Goal: Contribute content: Contribute content

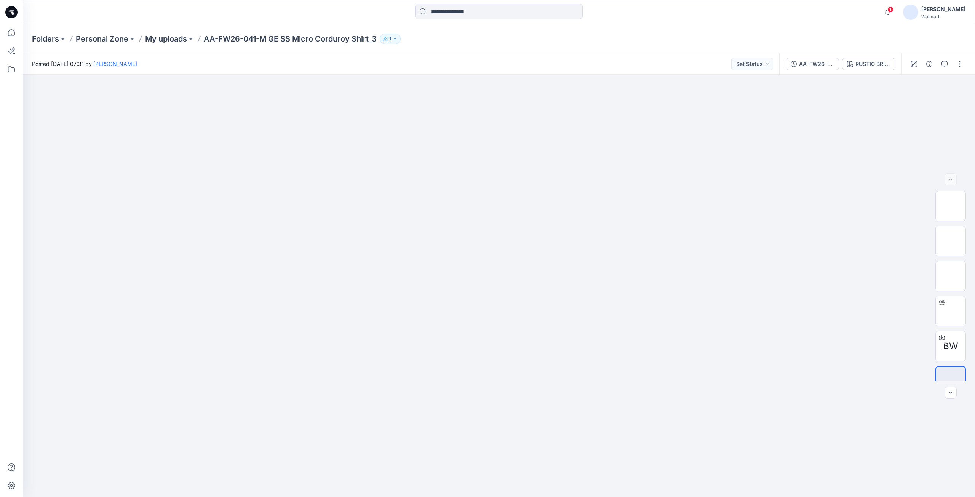
click at [10, 10] on icon at bounding box center [11, 12] width 12 height 12
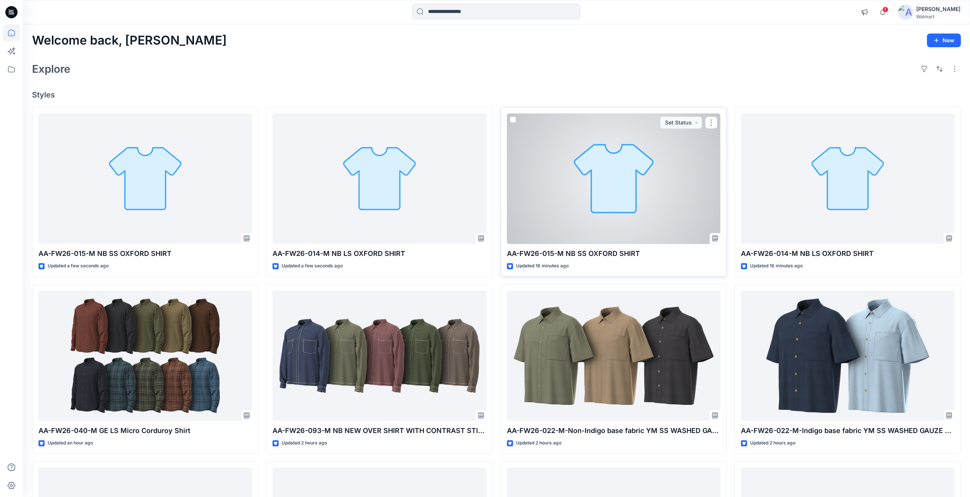
click at [617, 210] on div at bounding box center [613, 179] width 213 height 131
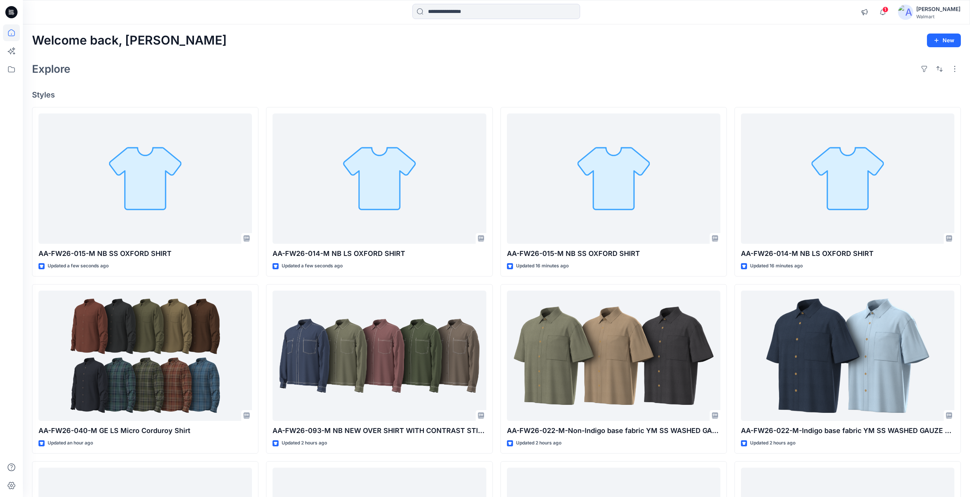
click at [733, 204] on div "AA-FW26-015-M NB SS OXFORD SHIRT Updated a few seconds ago AA-FW26-040-M GE LS …" at bounding box center [496, 369] width 928 height 524
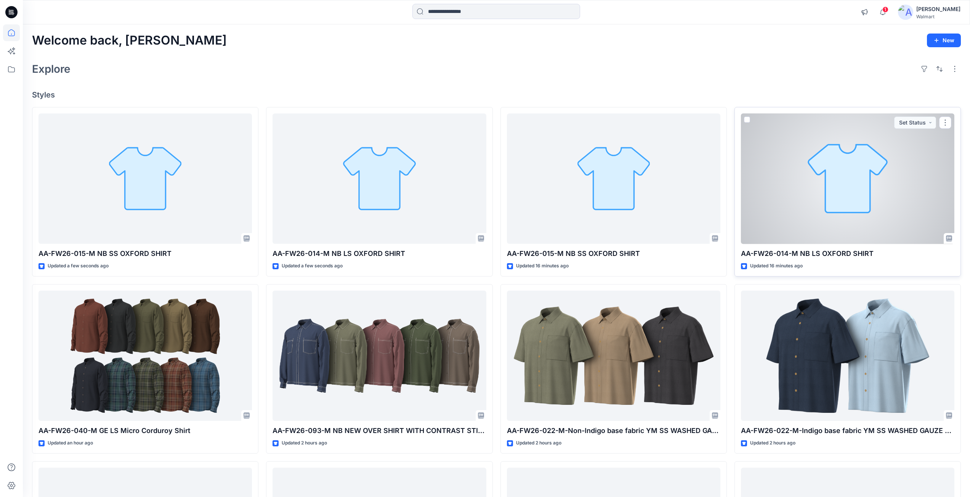
click at [773, 195] on div at bounding box center [847, 179] width 213 height 131
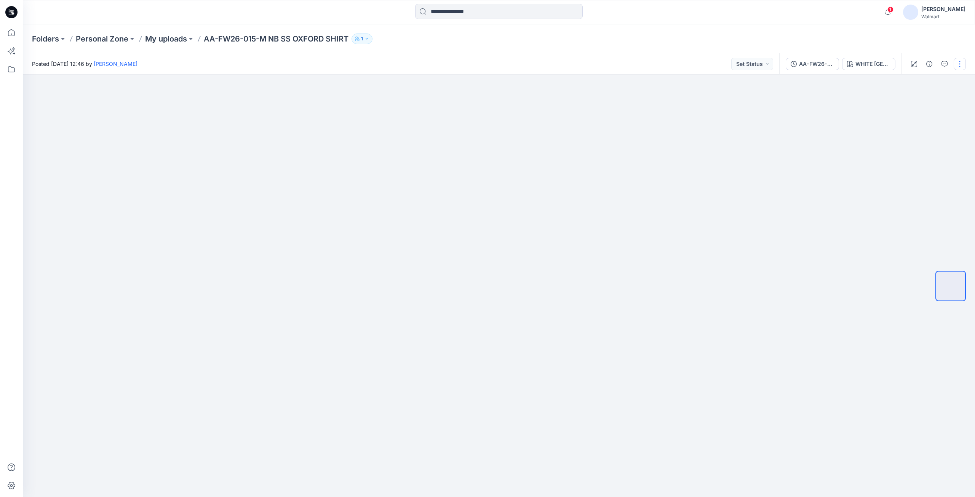
click at [964, 67] on button "button" at bounding box center [960, 64] width 12 height 12
click at [916, 103] on p "Edit" at bounding box center [912, 103] width 10 height 8
click at [965, 66] on button "button" at bounding box center [960, 64] width 12 height 12
click at [920, 102] on button "Edit" at bounding box center [928, 103] width 70 height 14
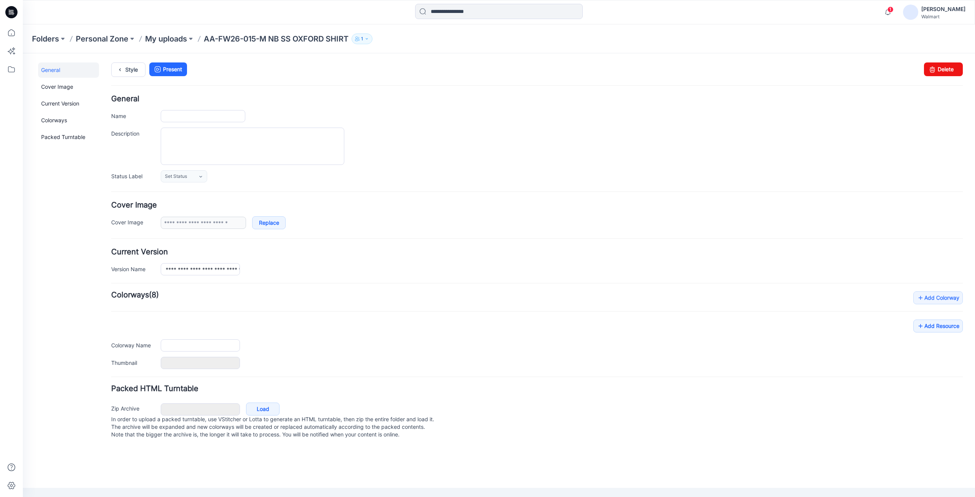
type input "**********"
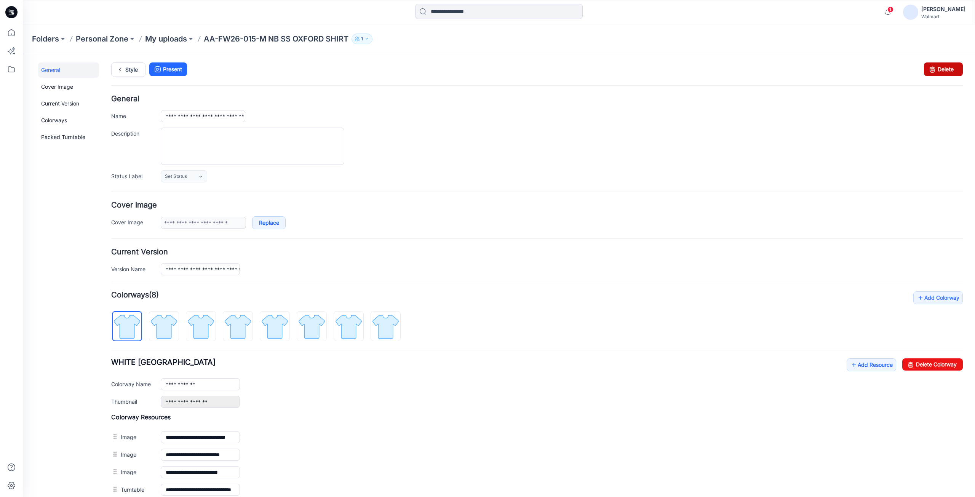
click at [940, 72] on link "Delete" at bounding box center [943, 69] width 39 height 14
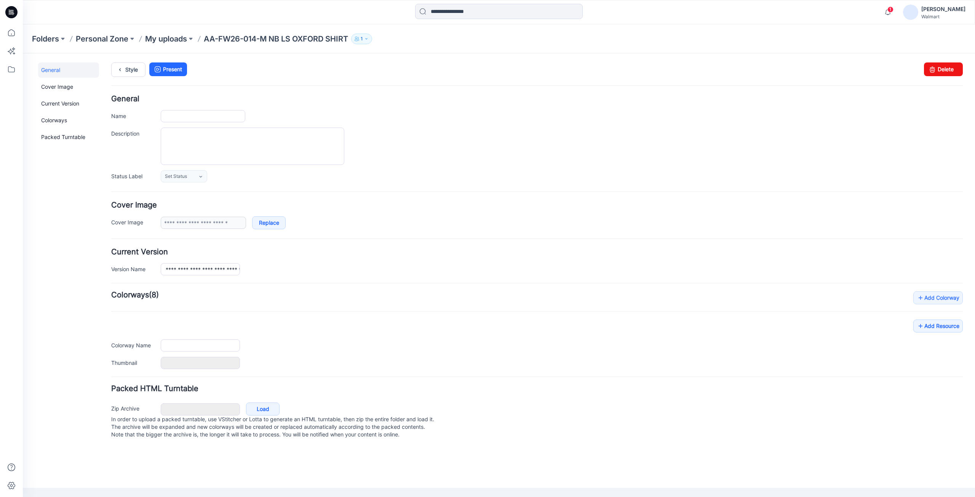
type input "**********"
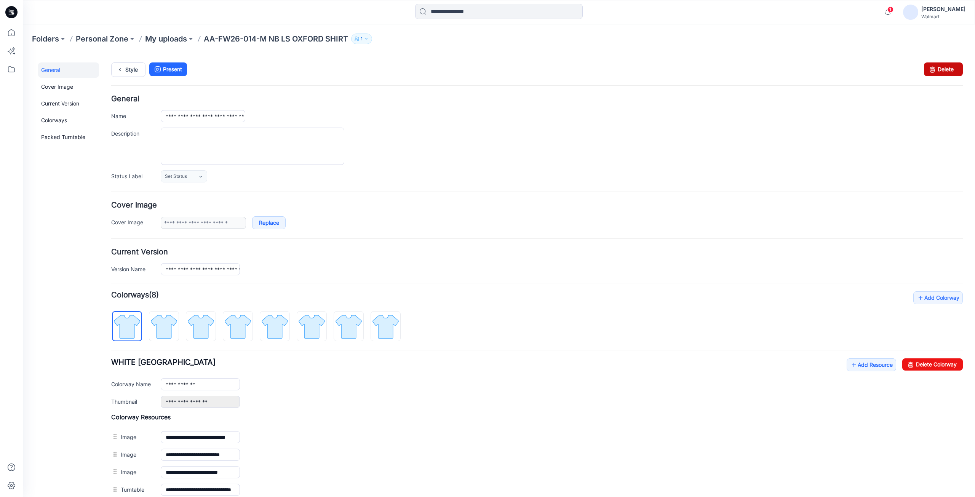
click at [939, 71] on link "Delete" at bounding box center [943, 69] width 39 height 14
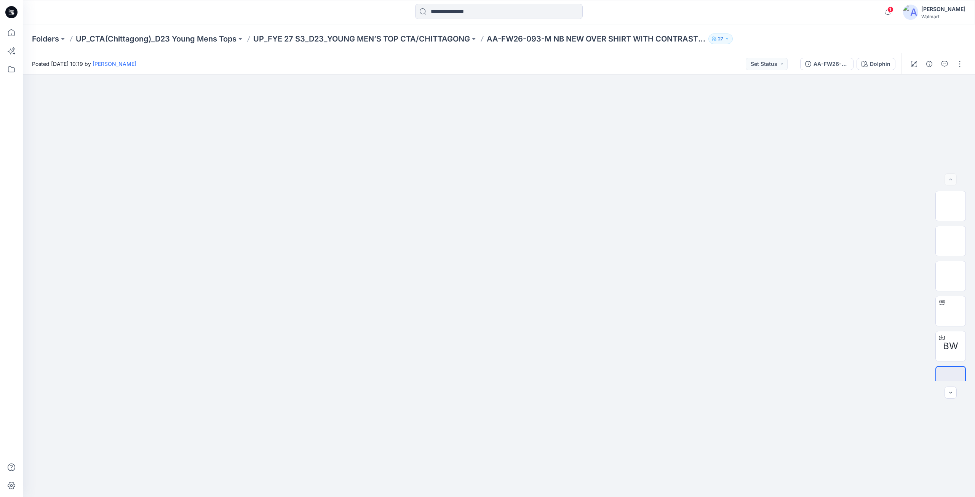
click at [10, 11] on icon at bounding box center [10, 11] width 2 height 0
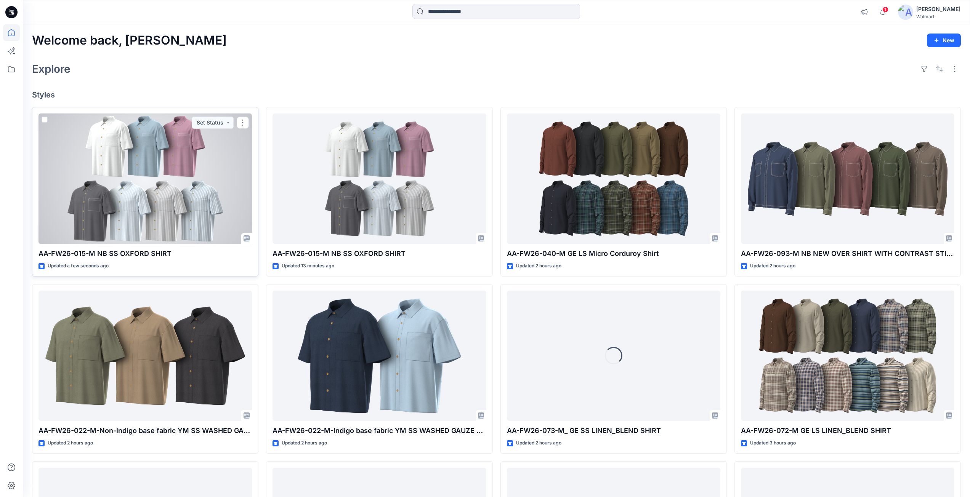
click at [177, 196] on div at bounding box center [144, 179] width 213 height 131
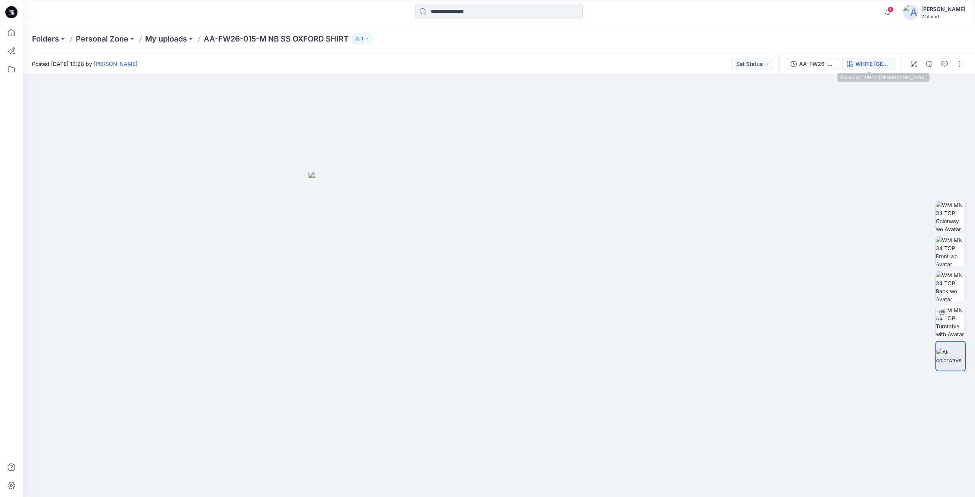
click at [859, 63] on div "WHITE OXFORD" at bounding box center [873, 64] width 35 height 8
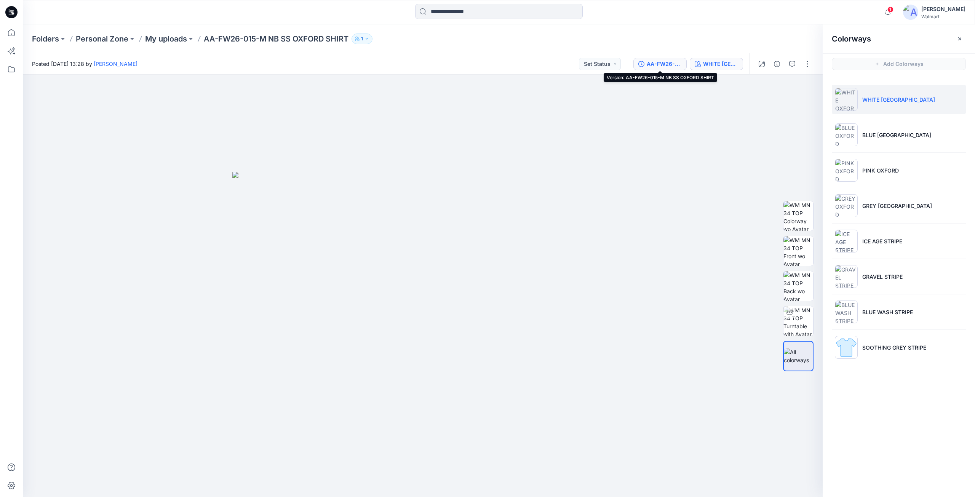
click at [654, 64] on div "AA-FW26-015-M NB SS OXFORD SHIRT" at bounding box center [664, 64] width 35 height 8
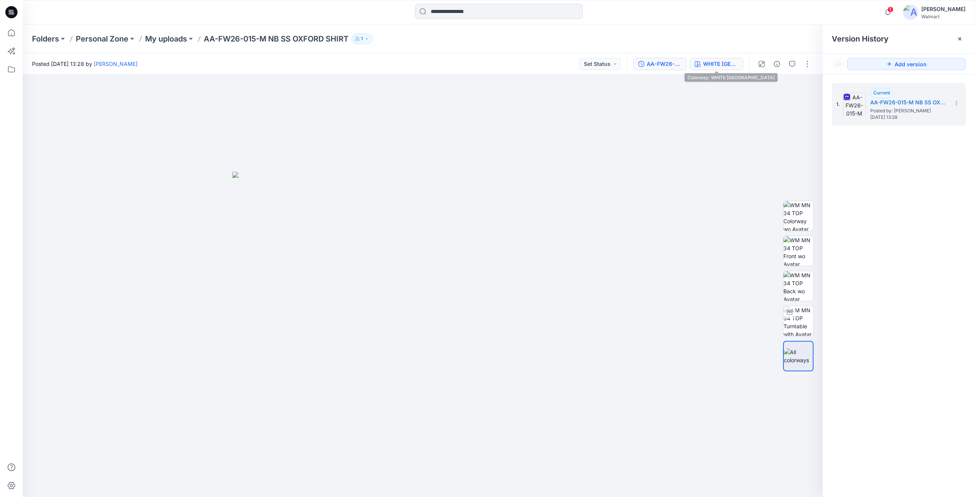
click at [715, 64] on div "WHITE [GEOGRAPHIC_DATA]" at bounding box center [720, 64] width 35 height 8
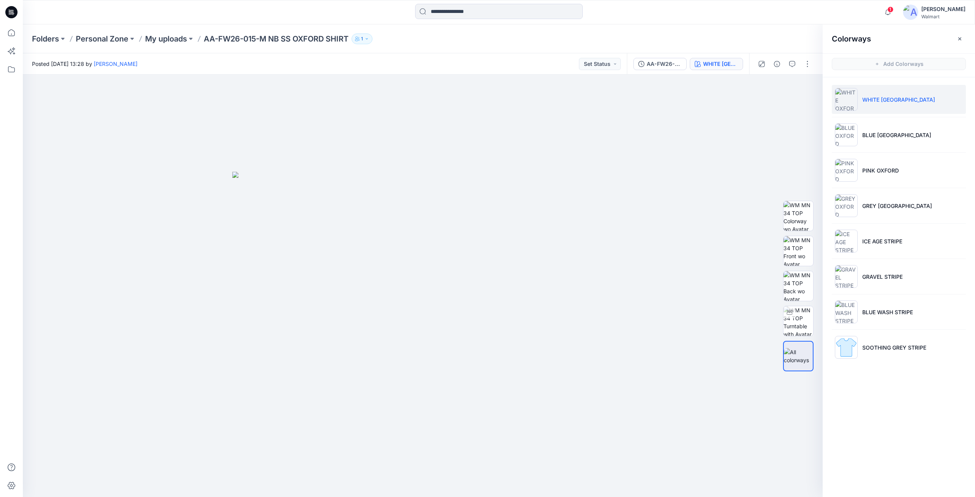
click at [960, 40] on icon "button" at bounding box center [960, 39] width 6 height 6
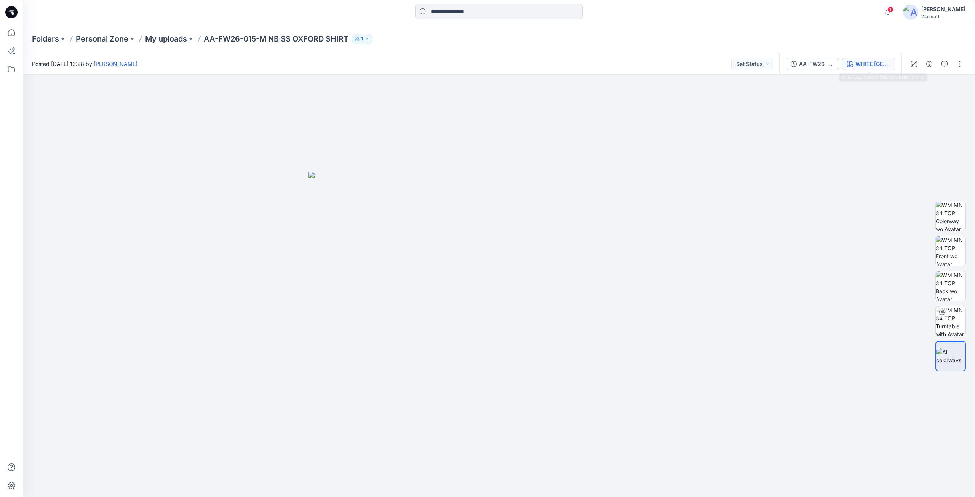
click at [874, 62] on div "WHITE [GEOGRAPHIC_DATA]" at bounding box center [873, 64] width 35 height 8
click at [871, 69] on button "WHITE OXFORD" at bounding box center [868, 64] width 53 height 12
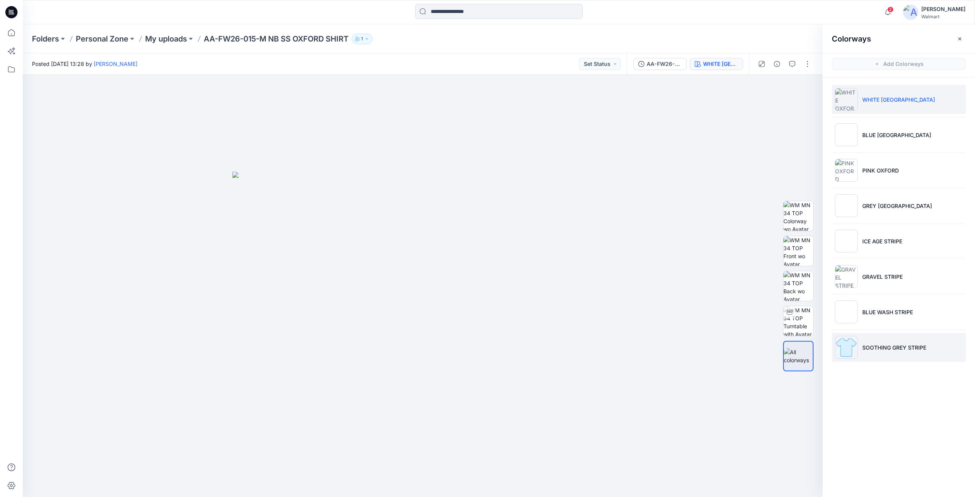
click at [895, 348] on p "SOOTHING GREY STRIPE" at bounding box center [895, 348] width 64 height 8
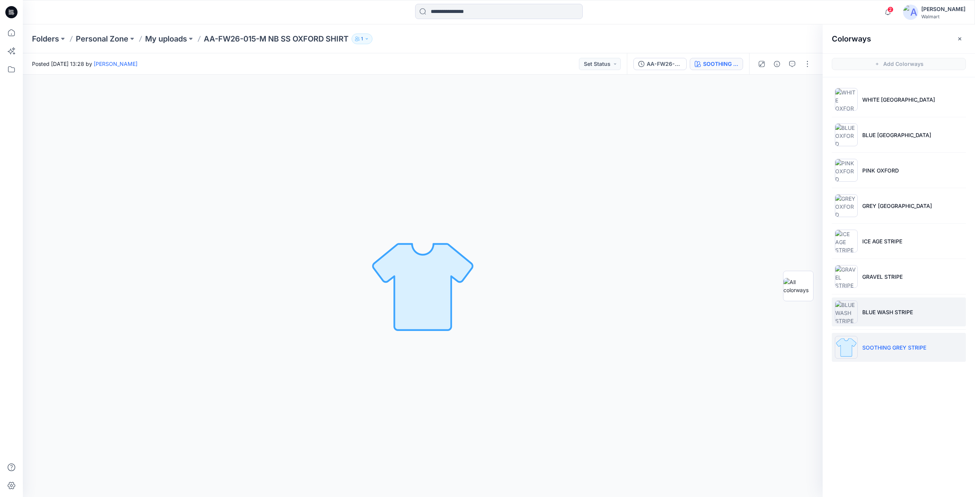
click at [881, 315] on p "BLUE WASH STRIPE" at bounding box center [888, 312] width 51 height 8
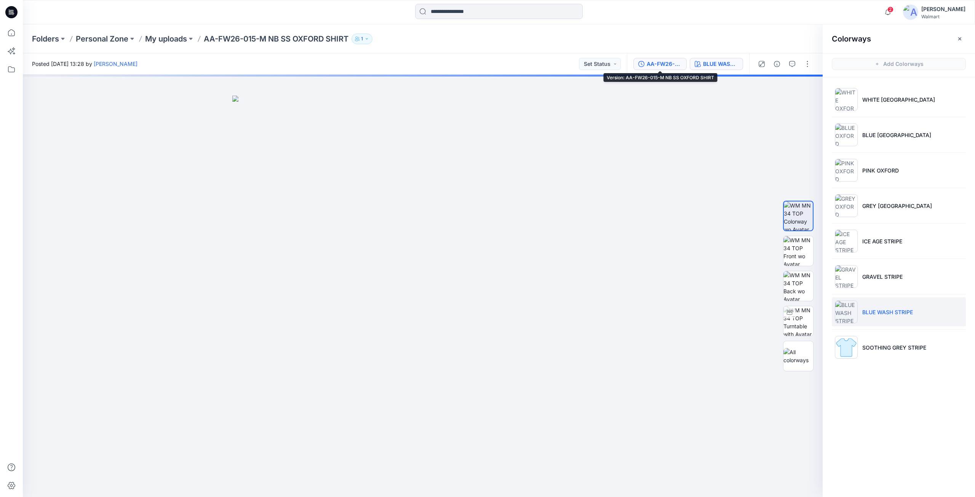
click at [672, 66] on div "AA-FW26-015-M NB SS OXFORD SHIRT" at bounding box center [664, 64] width 35 height 8
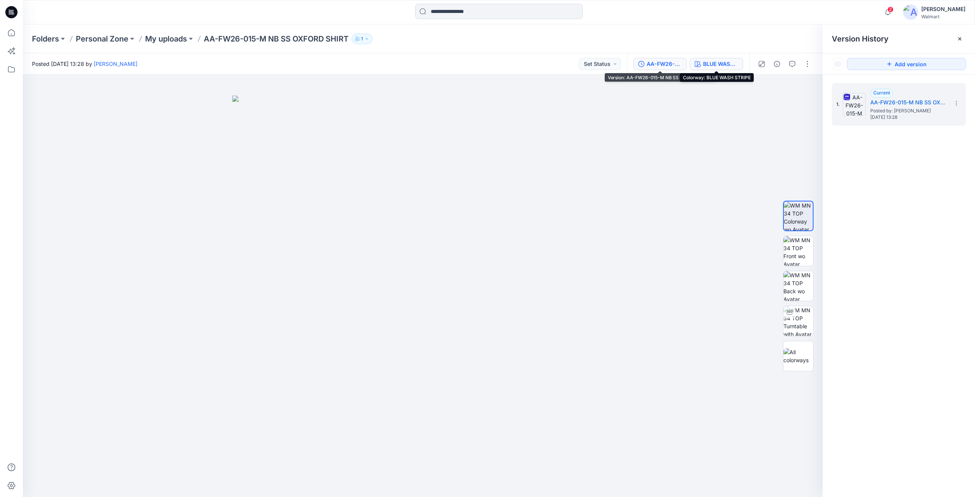
click at [729, 62] on div "BLUE WASH STRIPE" at bounding box center [720, 64] width 35 height 8
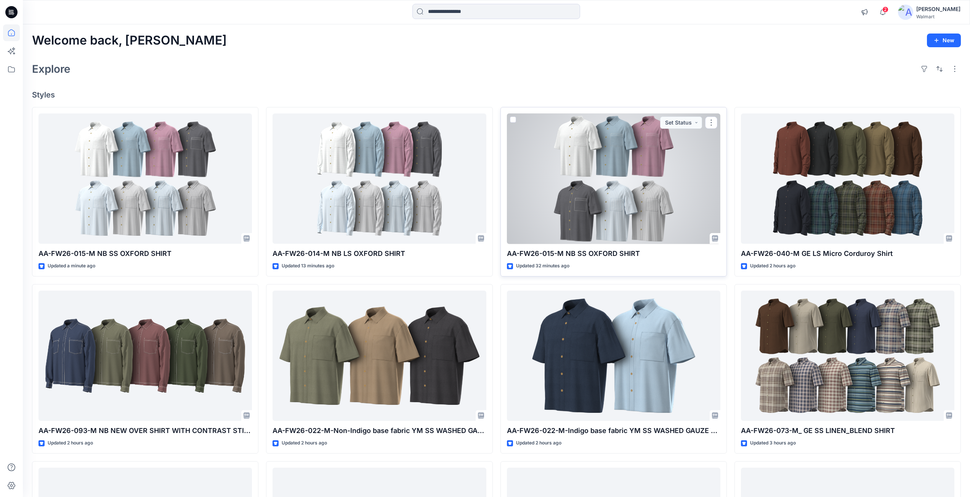
click at [569, 191] on div at bounding box center [613, 179] width 213 height 131
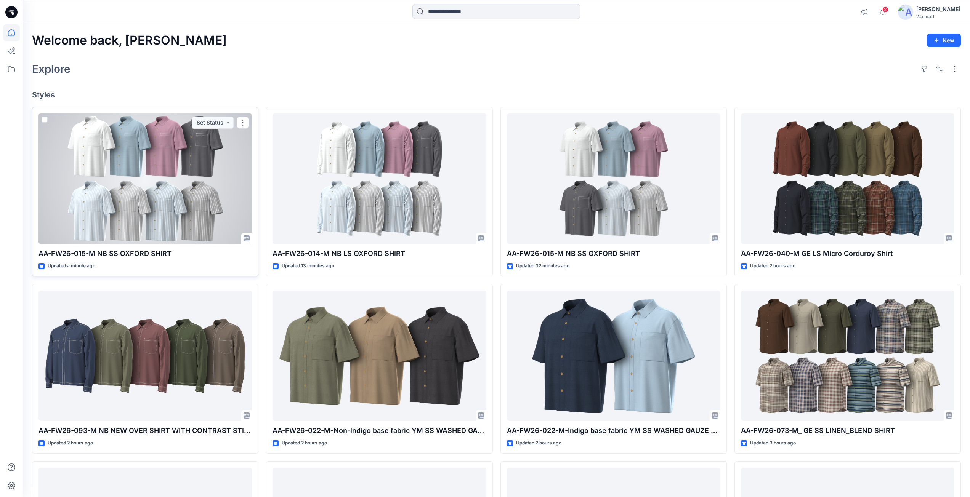
click at [215, 162] on div at bounding box center [144, 179] width 213 height 131
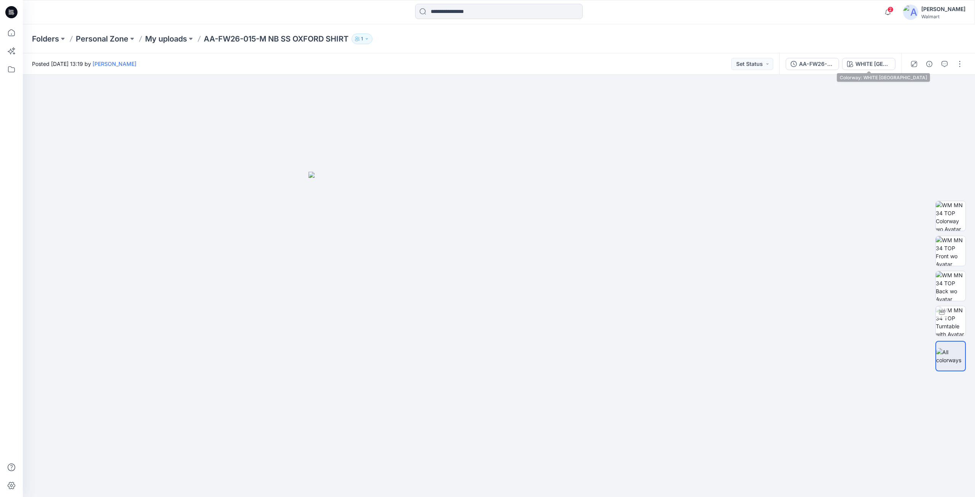
click at [884, 66] on div "WHITE [GEOGRAPHIC_DATA]" at bounding box center [873, 64] width 35 height 8
click at [874, 61] on div "WHITE [GEOGRAPHIC_DATA]" at bounding box center [873, 64] width 35 height 8
click at [873, 64] on div "WHITE [GEOGRAPHIC_DATA]" at bounding box center [873, 64] width 35 height 8
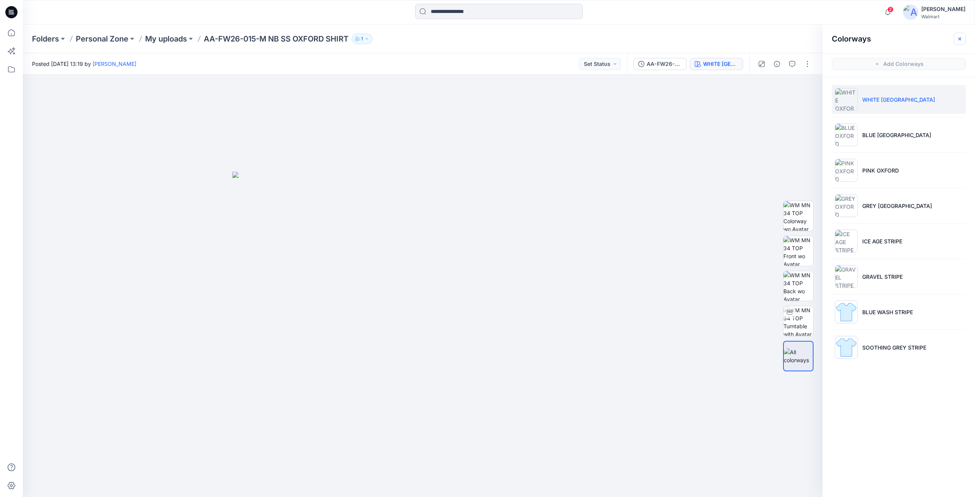
click at [958, 42] on button "button" at bounding box center [960, 39] width 12 height 12
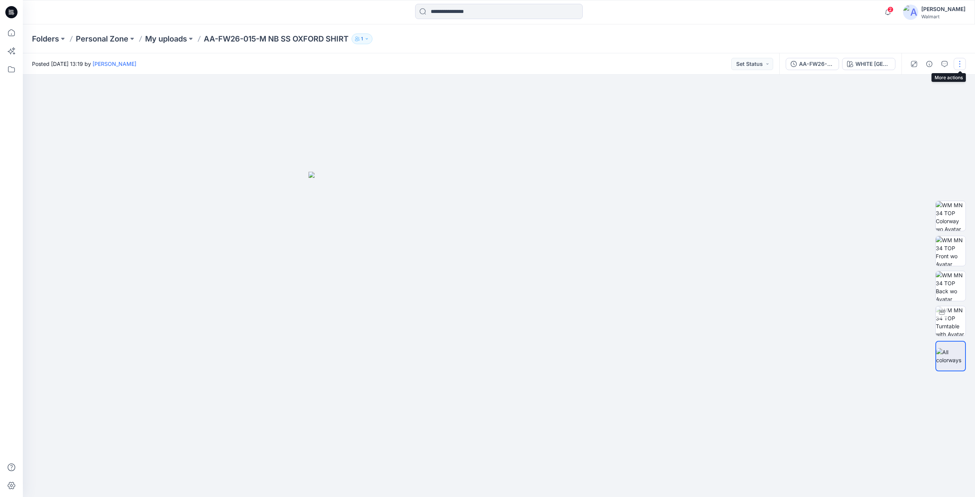
click at [957, 64] on button "button" at bounding box center [960, 64] width 12 height 12
click at [917, 102] on button "Edit" at bounding box center [928, 103] width 70 height 14
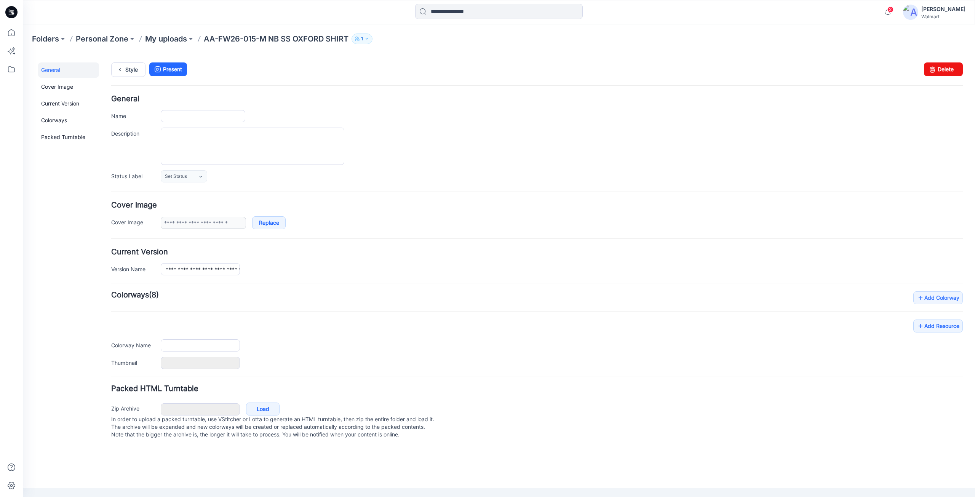
type input "**********"
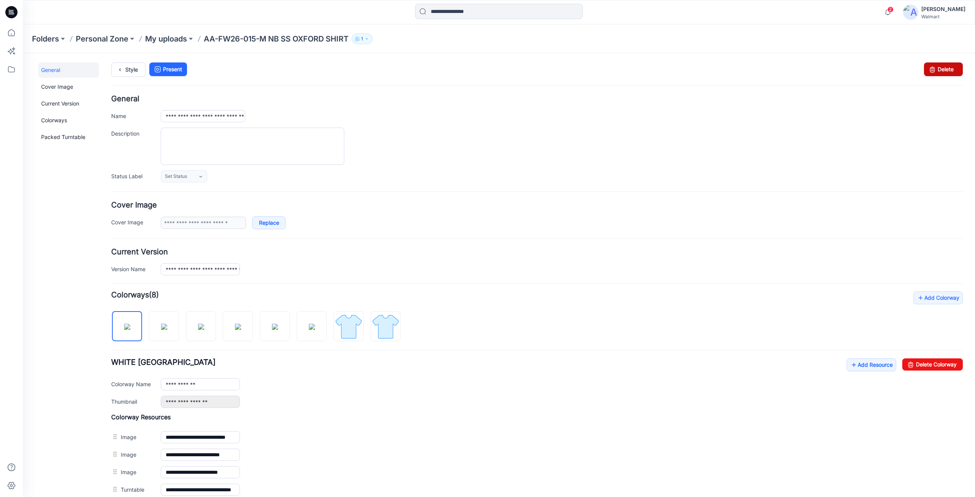
click at [933, 69] on link "Delete" at bounding box center [943, 69] width 39 height 14
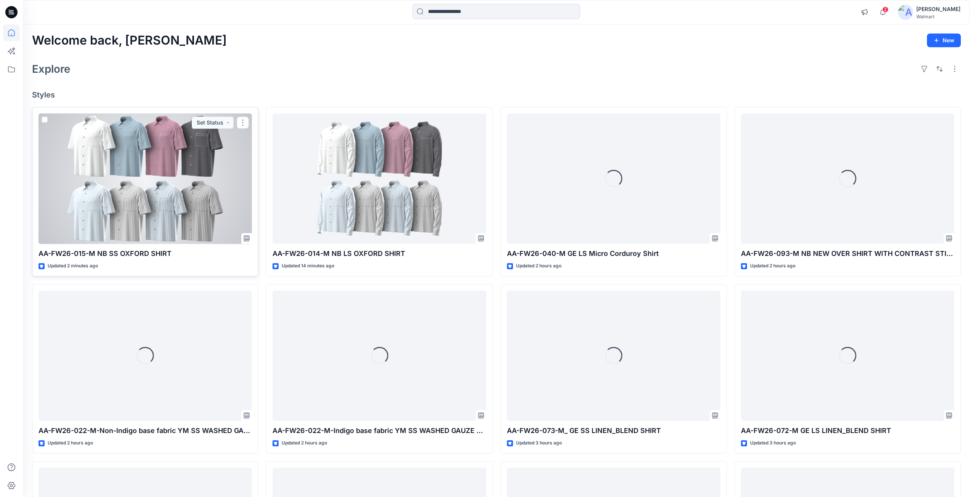
click at [173, 187] on div at bounding box center [144, 179] width 213 height 131
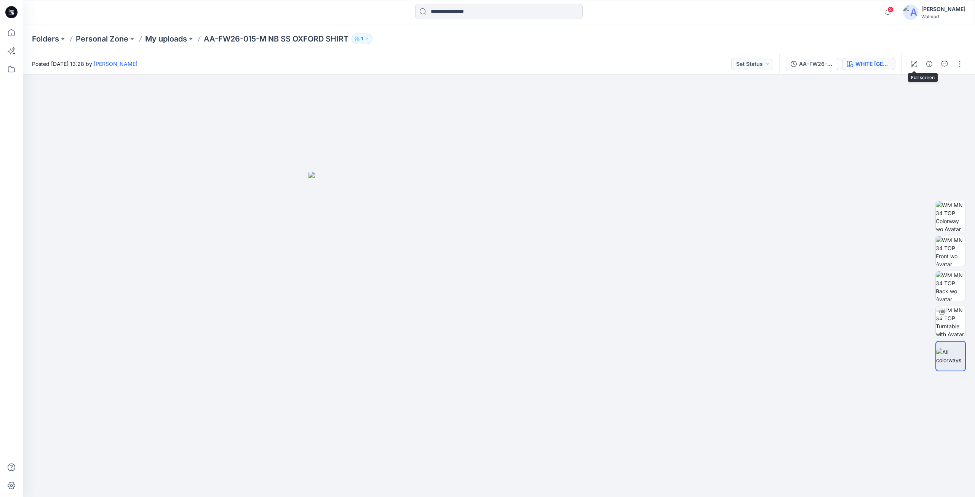
click at [893, 64] on button "WHITE [GEOGRAPHIC_DATA]" at bounding box center [868, 64] width 53 height 12
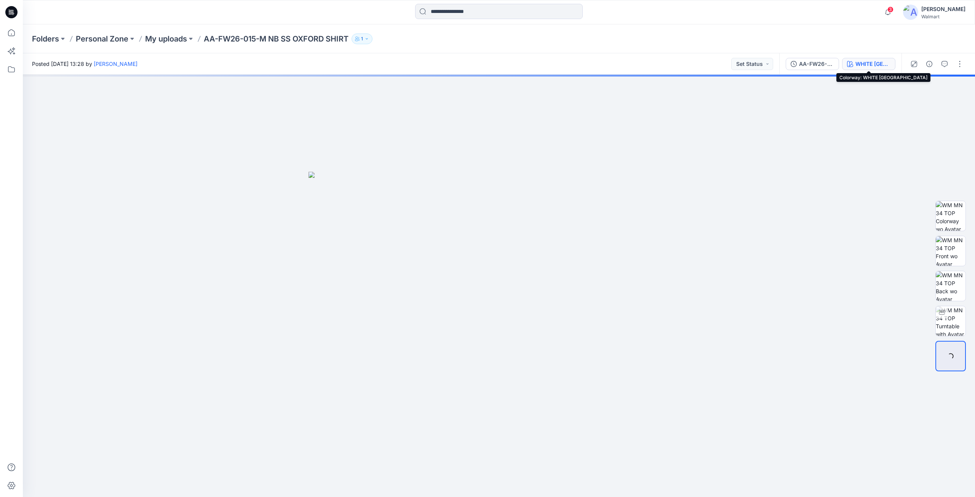
click at [882, 64] on div "WHITE [GEOGRAPHIC_DATA]" at bounding box center [873, 64] width 35 height 8
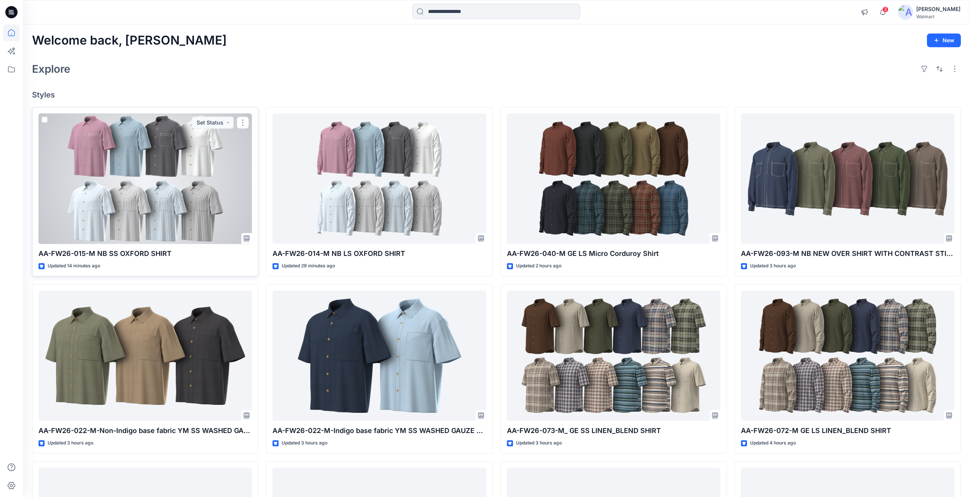
click at [193, 195] on div at bounding box center [144, 179] width 213 height 131
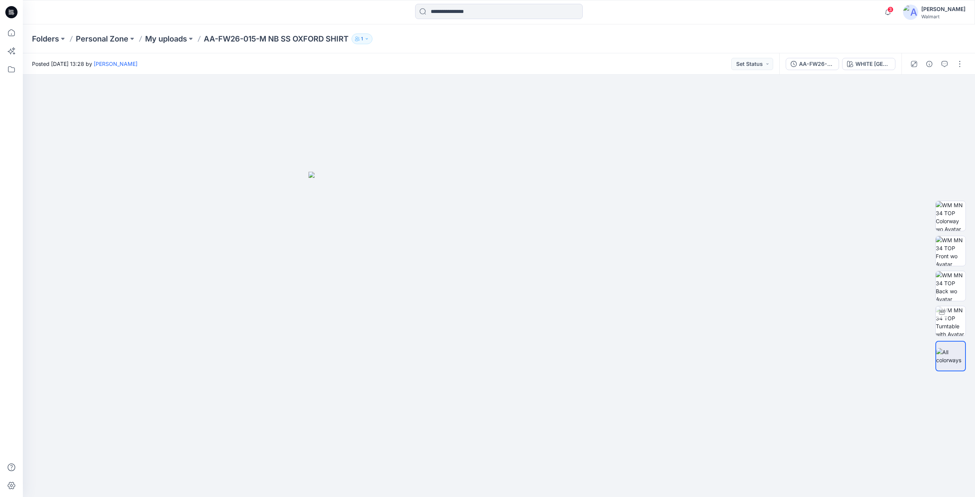
drag, startPoint x: 13, startPoint y: 10, endPoint x: 189, endPoint y: 2, distance: 176.2
click at [174, 13] on div at bounding box center [142, 12] width 238 height 17
click at [960, 61] on button "button" at bounding box center [960, 64] width 12 height 12
click at [918, 102] on button "Edit" at bounding box center [928, 103] width 70 height 14
click at [957, 64] on button "button" at bounding box center [960, 64] width 12 height 12
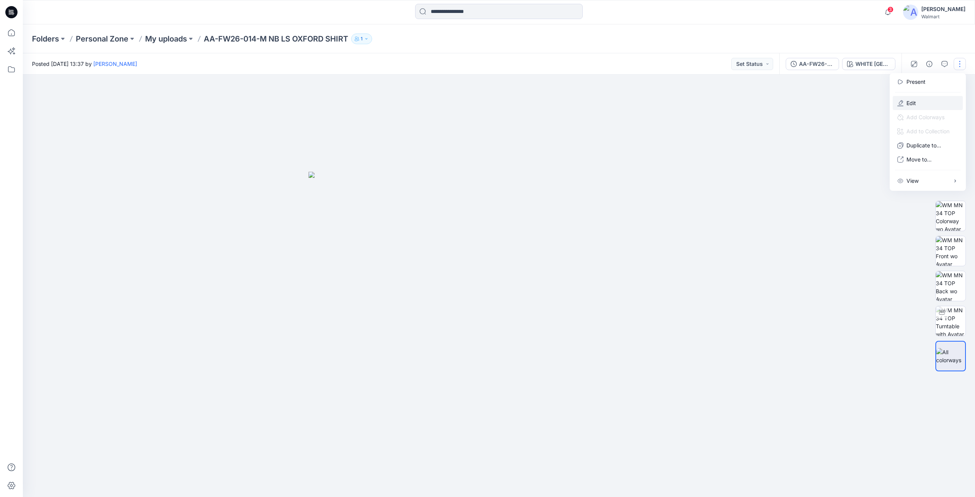
click at [914, 102] on p "Edit" at bounding box center [912, 103] width 10 height 8
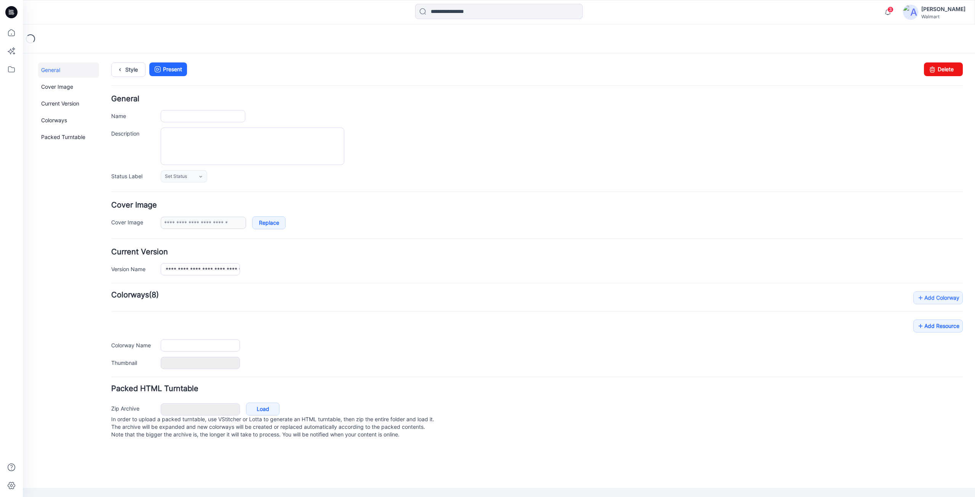
type input "**********"
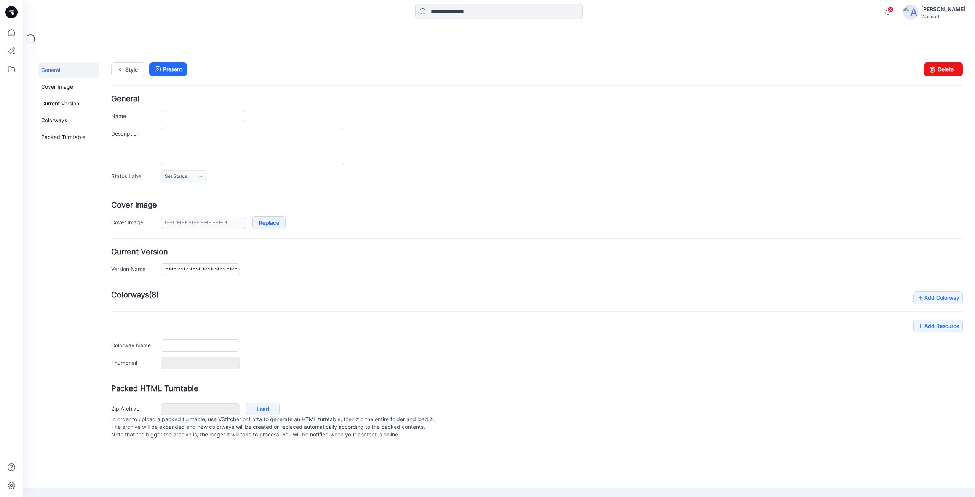
type input "**********"
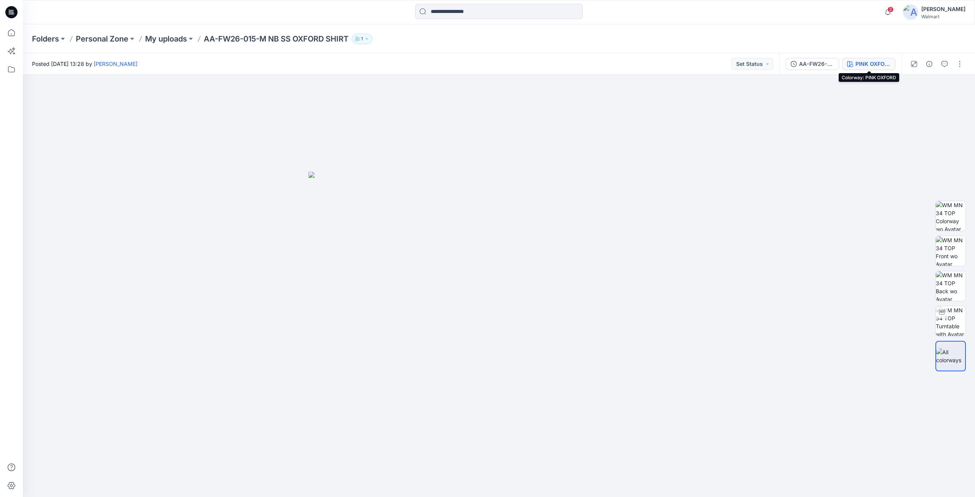
click at [882, 64] on div "PINK OXFORD" at bounding box center [873, 64] width 35 height 8
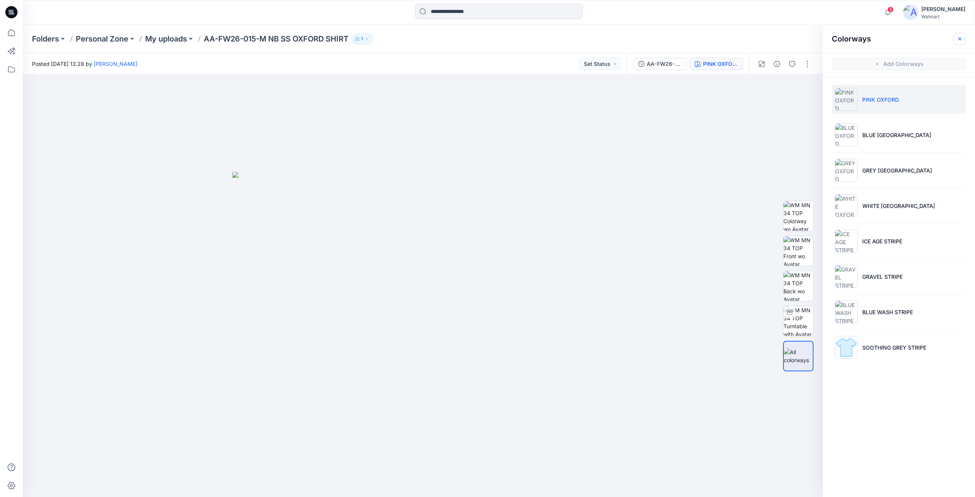
click at [958, 39] on icon "button" at bounding box center [960, 39] width 6 height 6
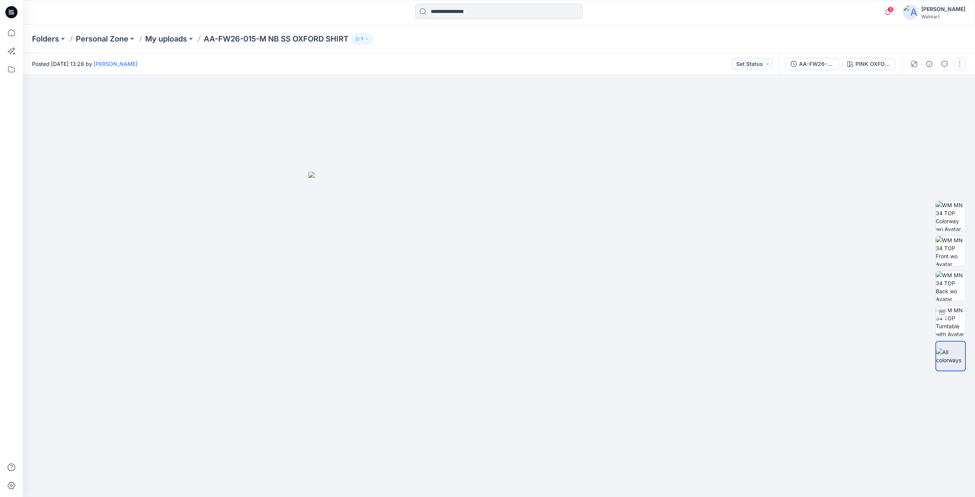
click at [959, 62] on button "button" at bounding box center [960, 64] width 12 height 12
click at [921, 102] on button "Edit" at bounding box center [928, 103] width 70 height 14
click at [869, 65] on div "PINK OXFORD" at bounding box center [873, 64] width 35 height 8
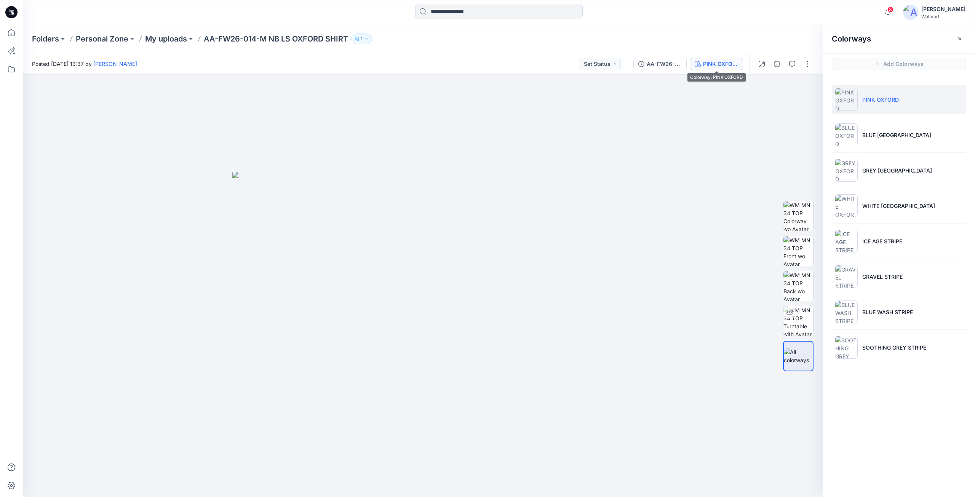
drag, startPoint x: 451, startPoint y: 29, endPoint x: 451, endPoint y: 2, distance: 26.7
click at [452, 17] on div "3 Notifications Your style AA-FW26-015-M NB SS OXFORD SHIRT is ready 13 minutes…" at bounding box center [487, 248] width 975 height 497
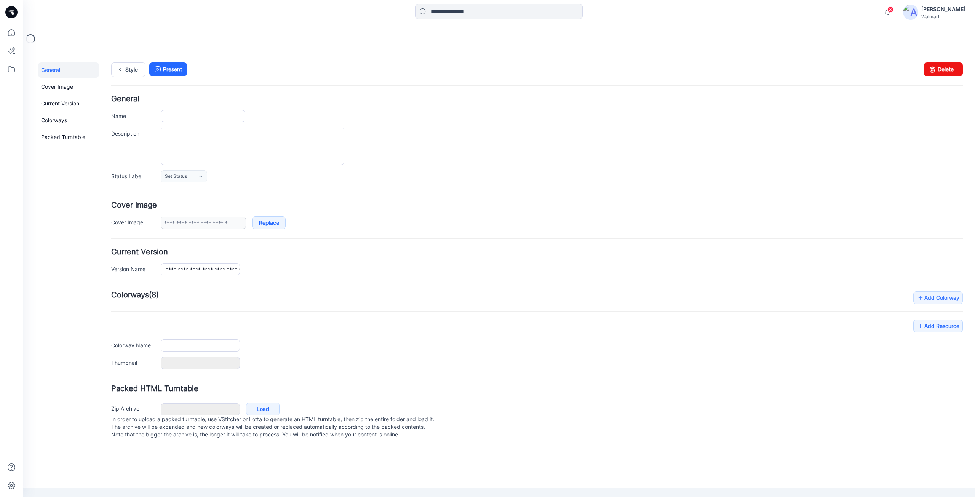
type input "**********"
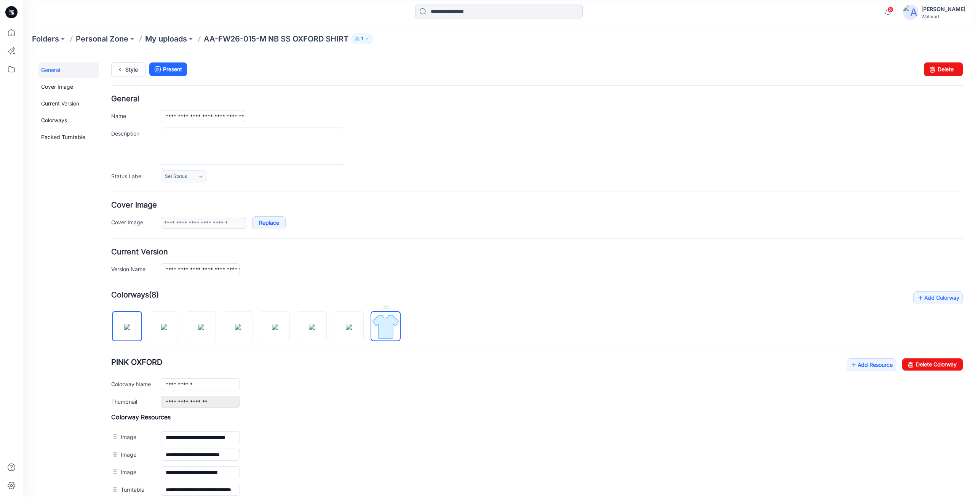
click at [393, 333] on img at bounding box center [385, 326] width 29 height 29
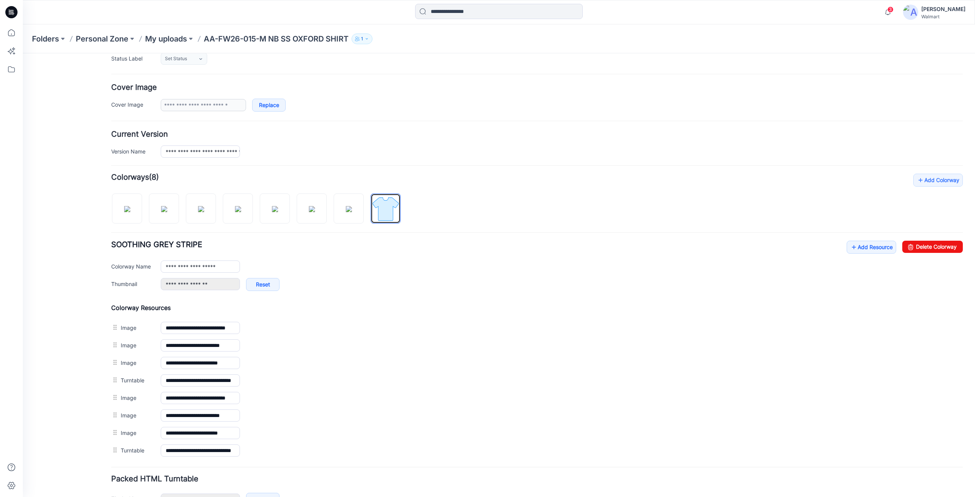
scroll to position [167, 0]
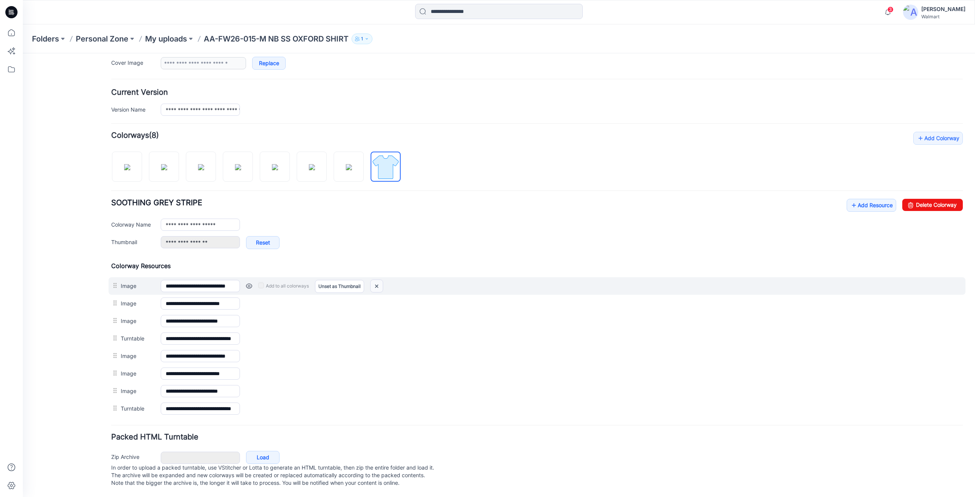
click at [376, 280] on img at bounding box center [377, 286] width 12 height 13
click at [248, 283] on link at bounding box center [249, 286] width 6 height 6
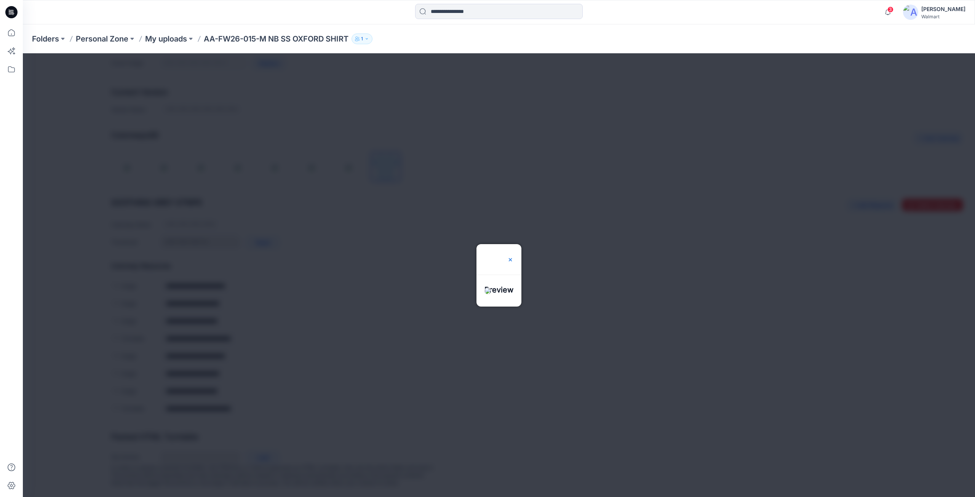
click at [508, 259] on img at bounding box center [510, 260] width 6 height 6
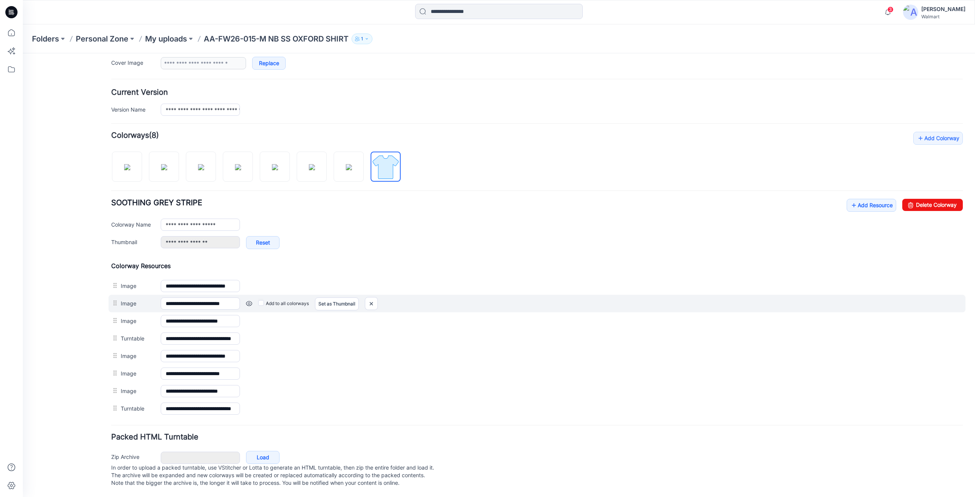
click at [250, 301] on link at bounding box center [249, 304] width 6 height 6
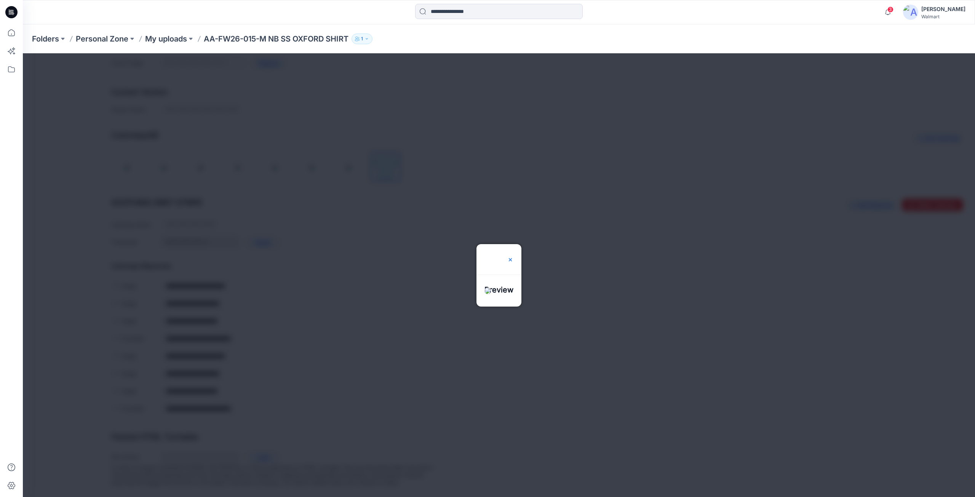
click at [508, 261] on img at bounding box center [510, 260] width 6 height 6
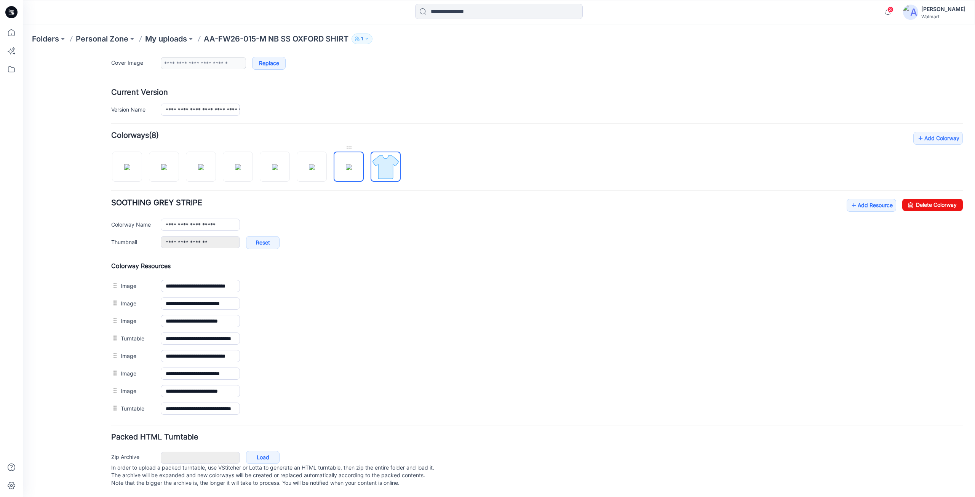
click at [346, 166] on img at bounding box center [349, 167] width 6 height 6
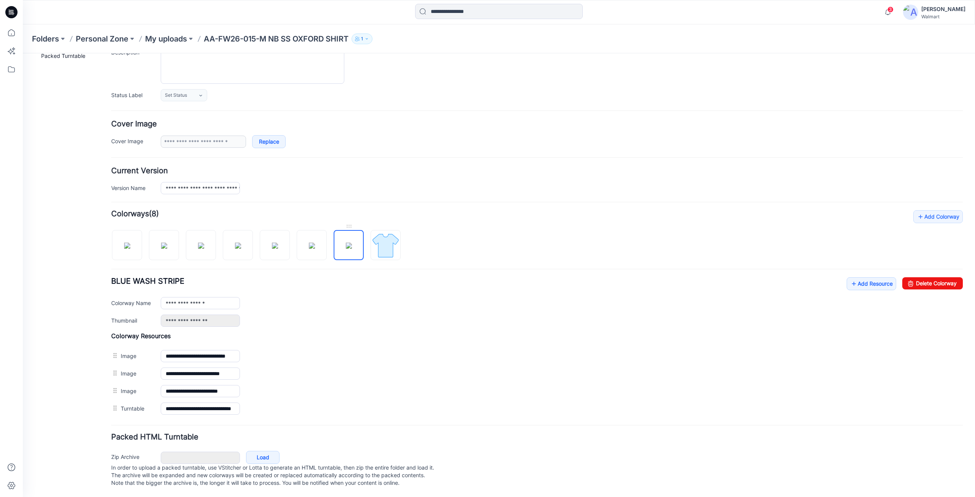
scroll to position [89, 0]
click at [389, 239] on img at bounding box center [385, 245] width 29 height 29
type input "**********"
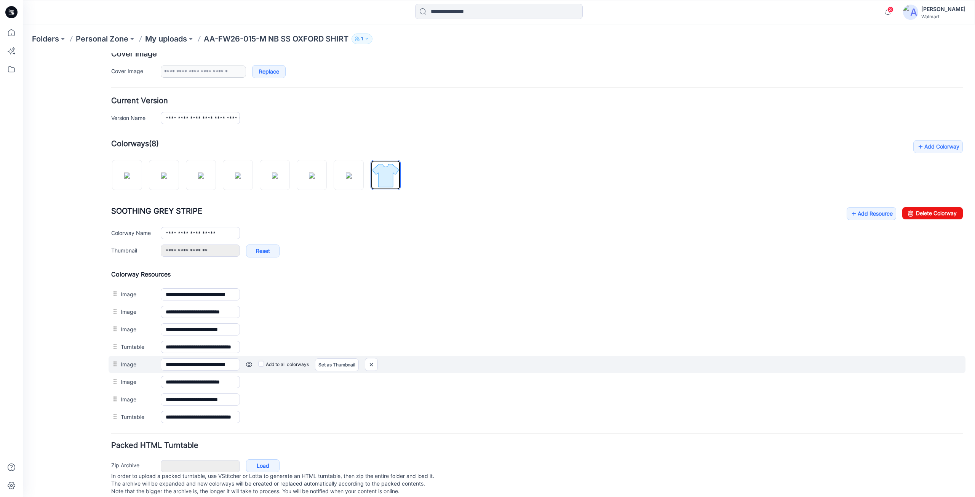
scroll to position [167, 0]
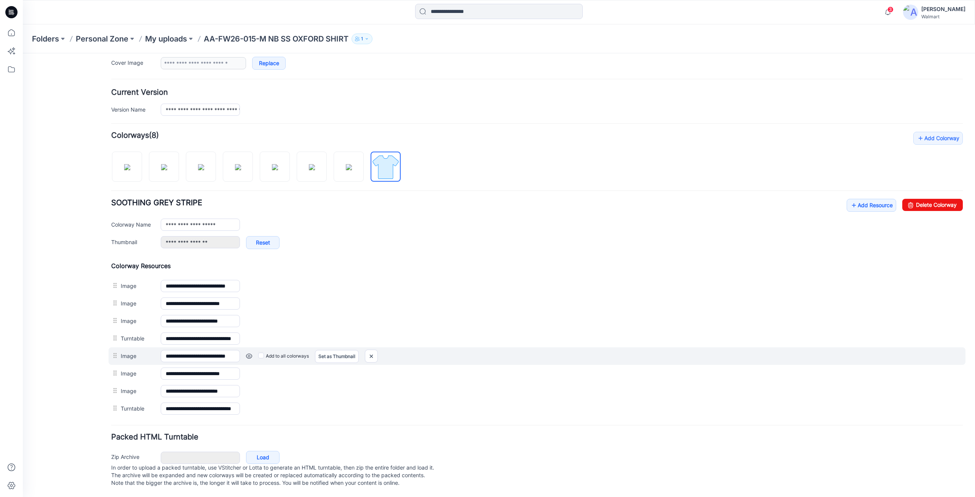
click at [251, 353] on link at bounding box center [249, 356] width 6 height 6
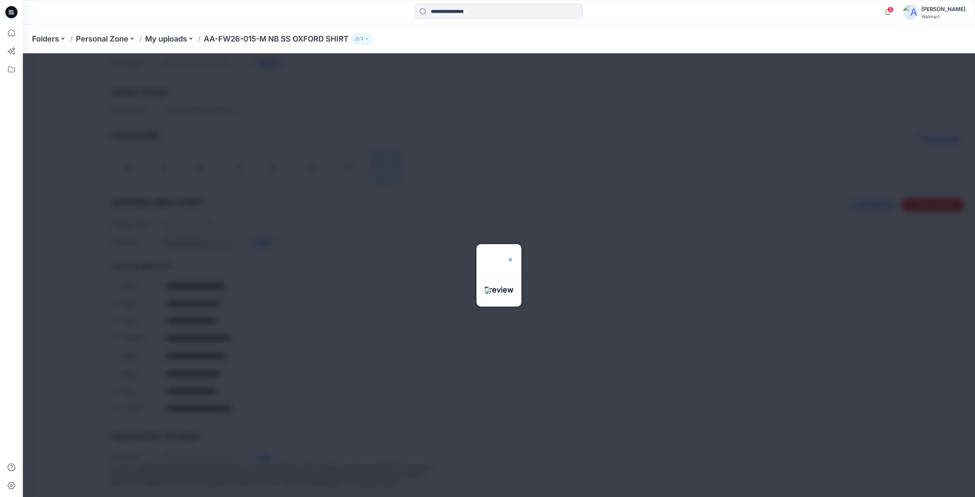
click at [514, 257] on img at bounding box center [510, 260] width 6 height 6
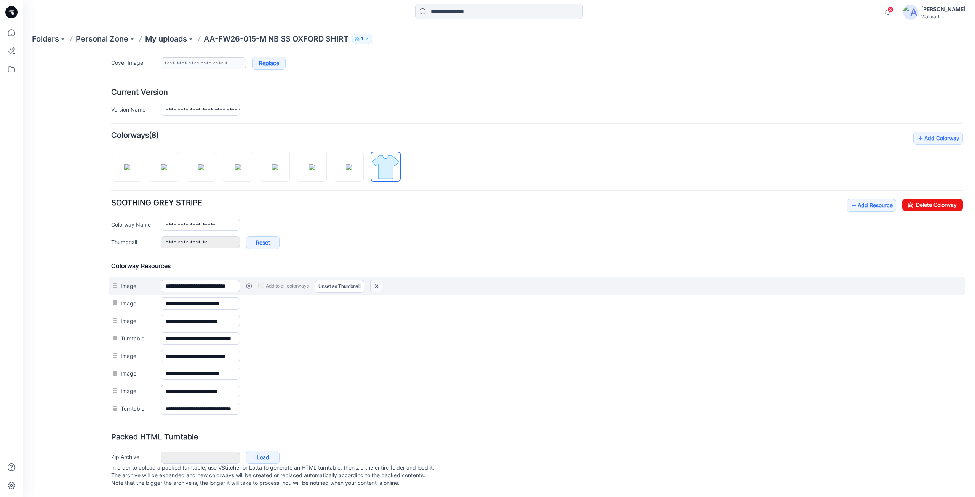
drag, startPoint x: 379, startPoint y: 280, endPoint x: 543, endPoint y: 103, distance: 242.1
click at [379, 280] on img at bounding box center [377, 286] width 12 height 13
drag, startPoint x: 375, startPoint y: 279, endPoint x: 550, endPoint y: 103, distance: 247.6
click at [375, 280] on img at bounding box center [377, 286] width 12 height 13
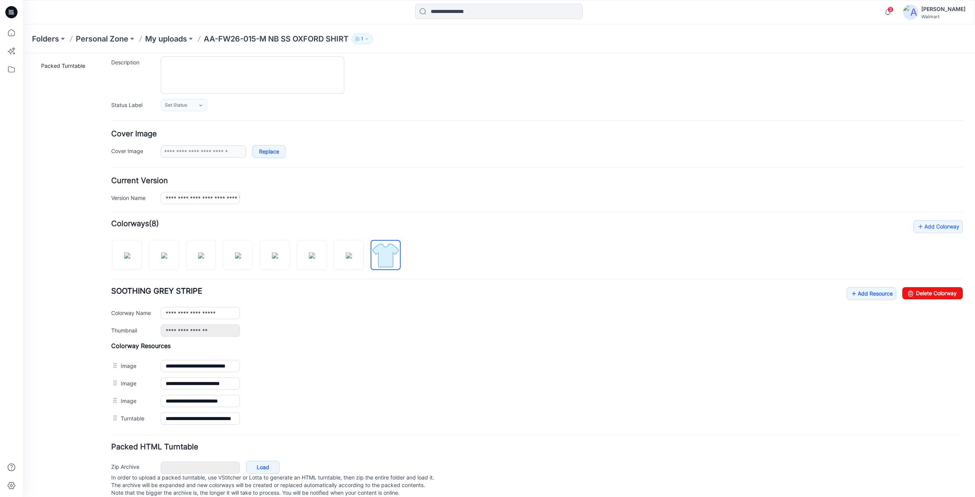
scroll to position [89, 0]
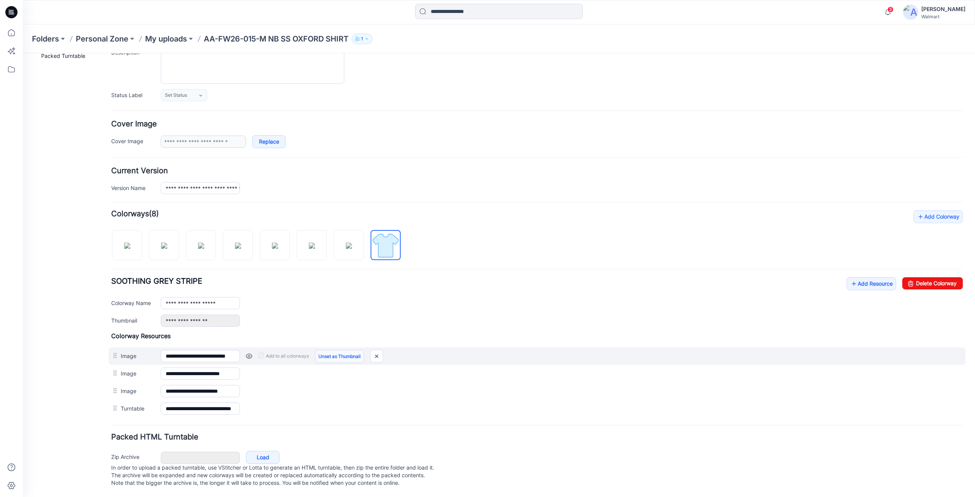
click at [329, 351] on link "Unset as Thumbnail" at bounding box center [339, 356] width 49 height 13
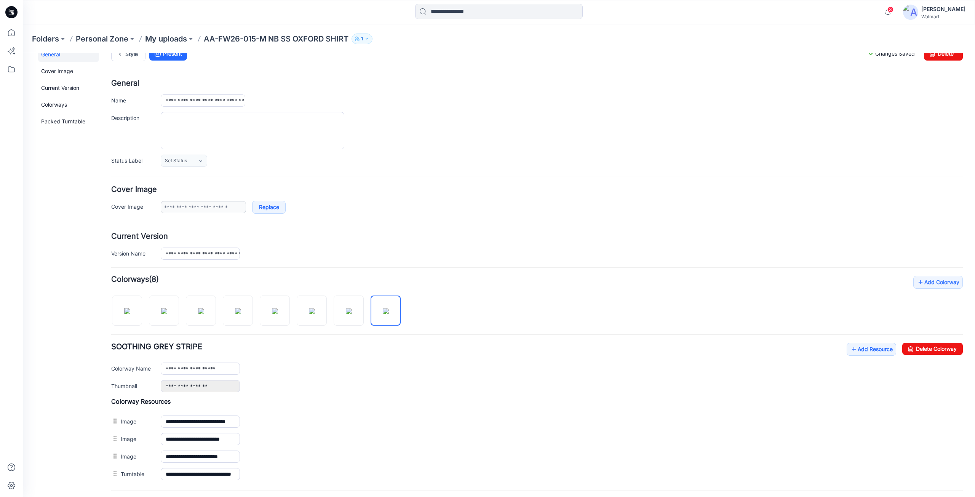
scroll to position [0, 0]
